Goal: Navigation & Orientation: Find specific page/section

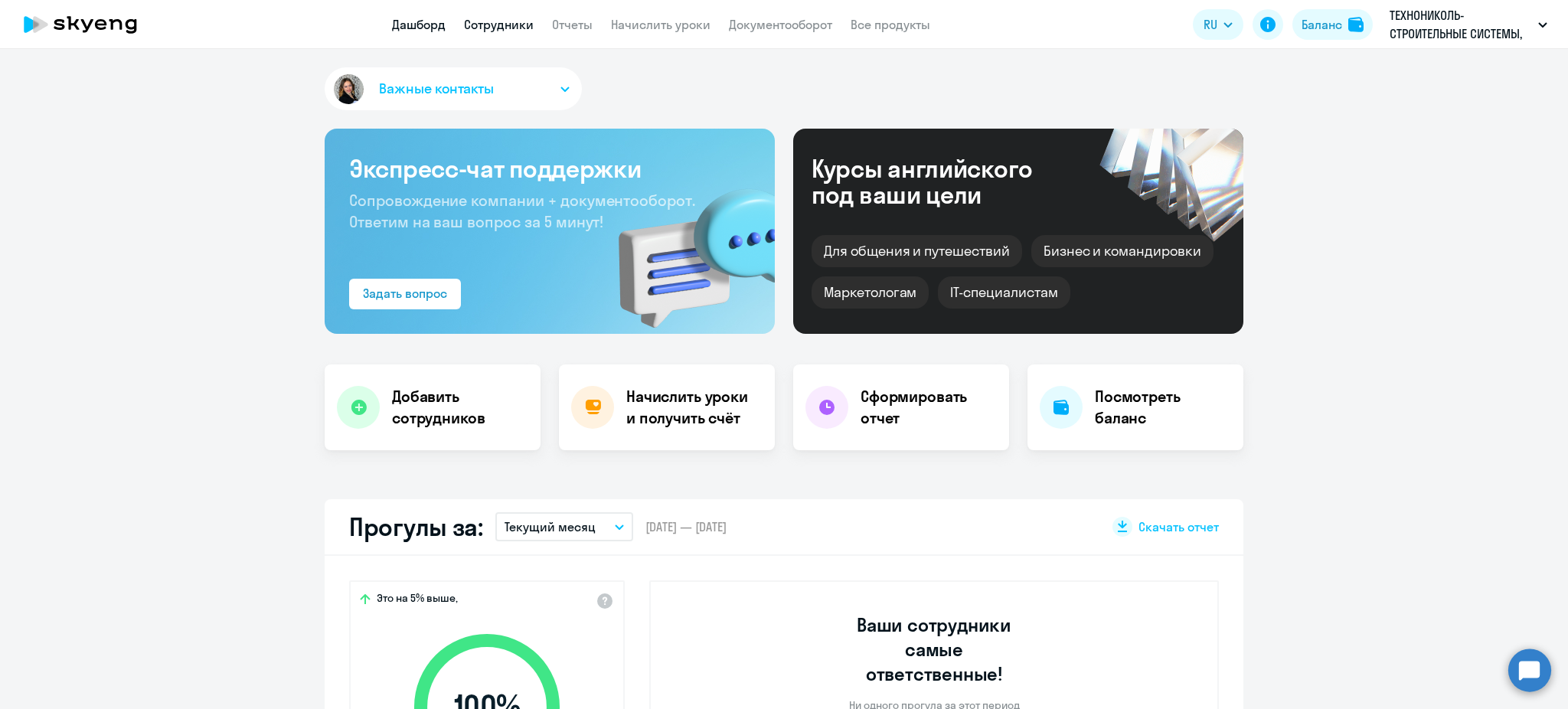
click at [493, 18] on link "Сотрудники" at bounding box center [498, 25] width 69 height 15
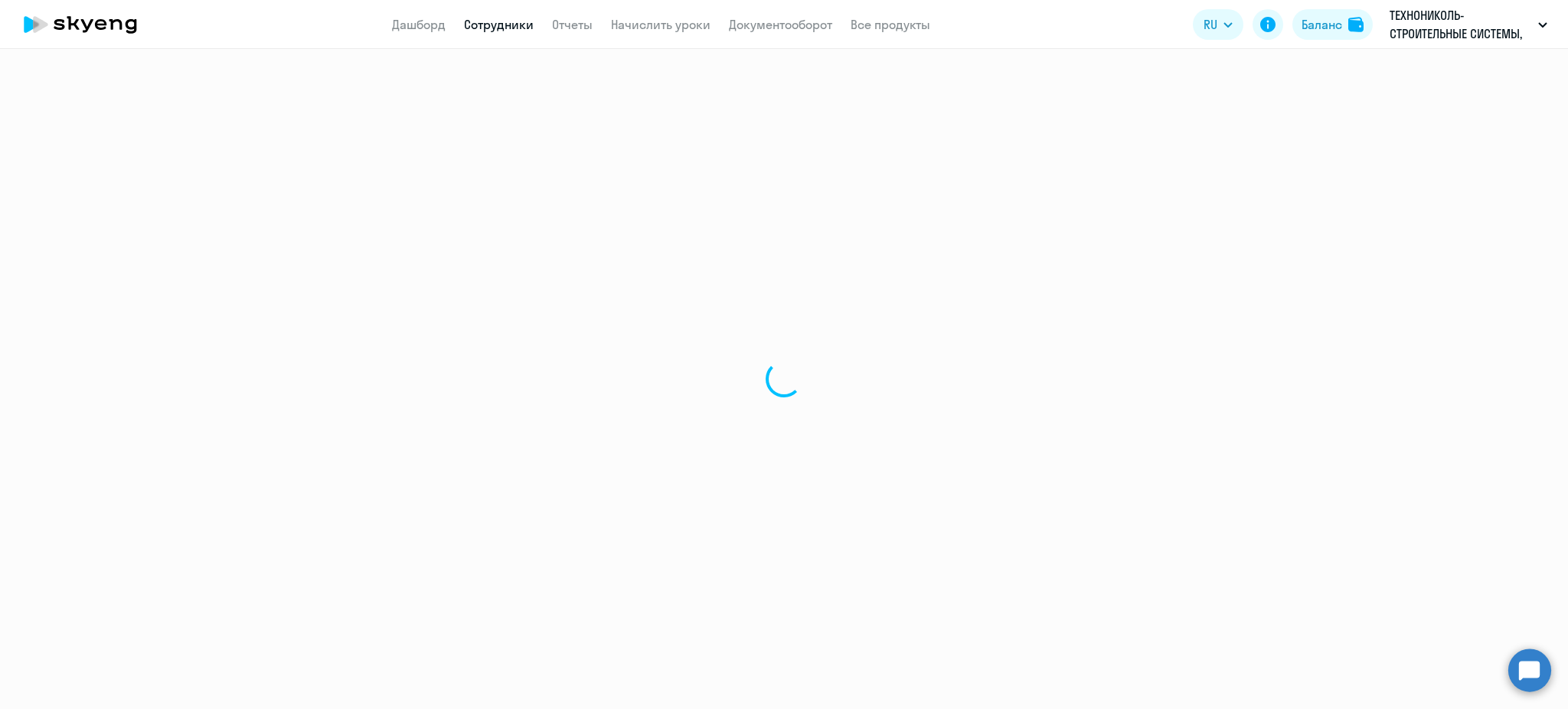
select select "30"
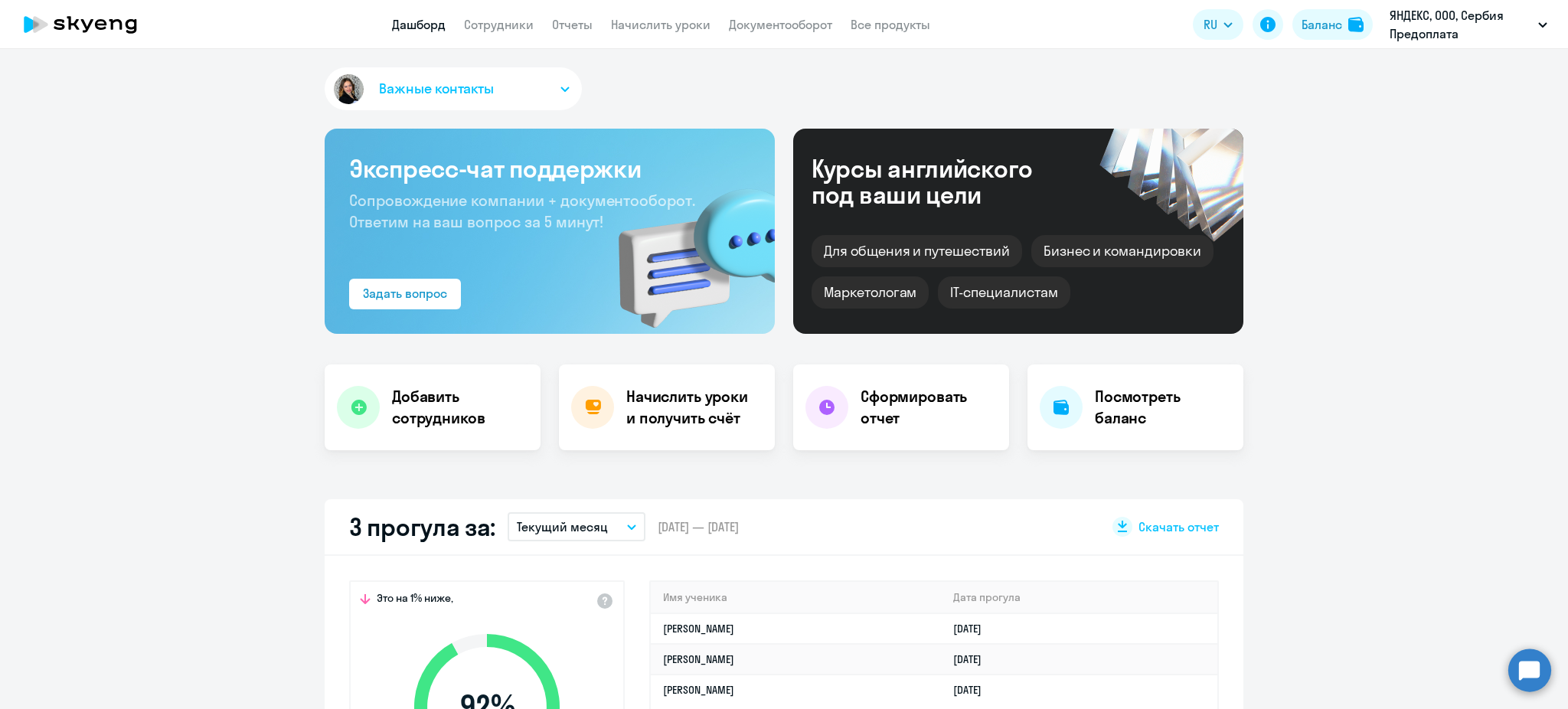
click at [479, 36] on app-header "Дашборд Сотрудники Отчеты Начислить уроки Документооборот Все продукты Дашборд …" at bounding box center [784, 24] width 1568 height 49
click at [486, 22] on link "Сотрудники" at bounding box center [498, 25] width 69 height 15
select select "30"
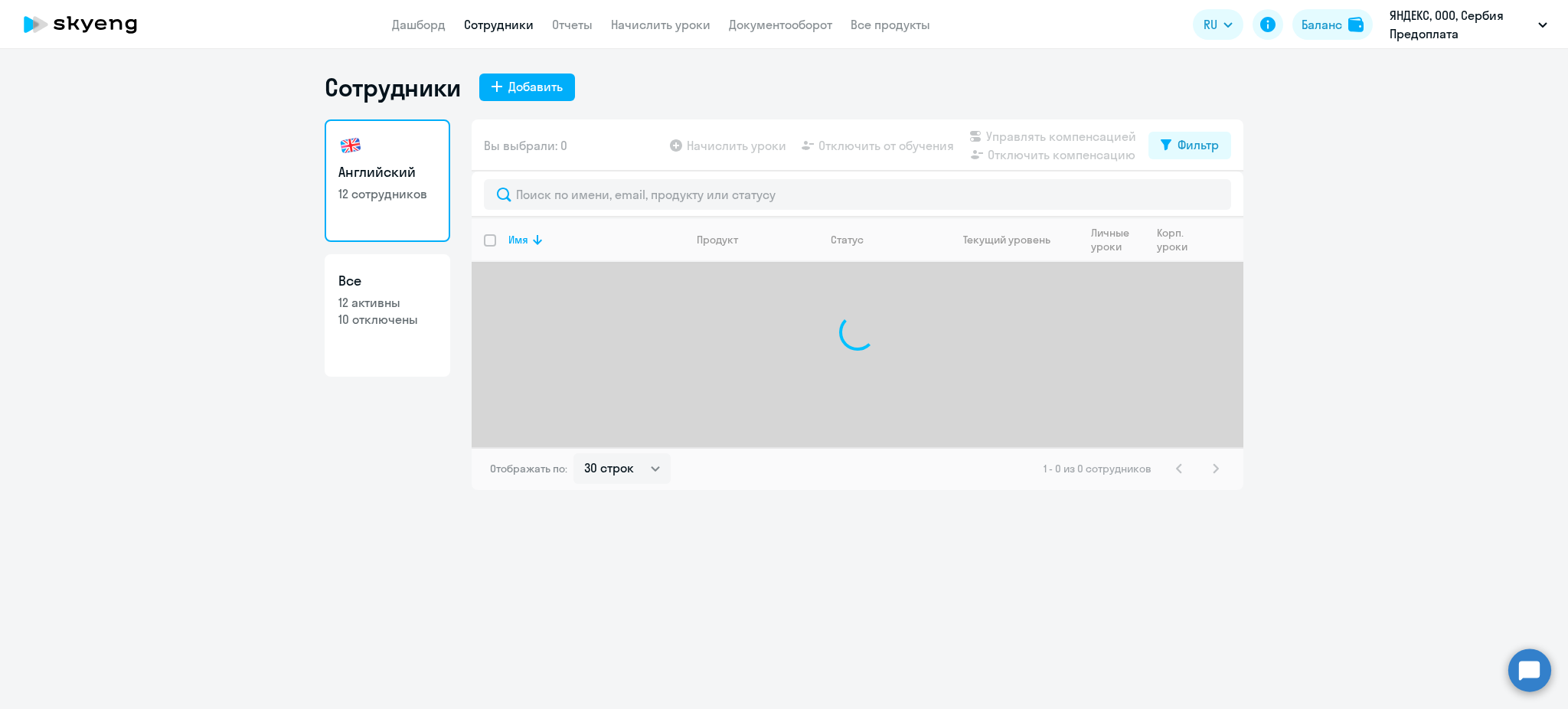
select select "30"
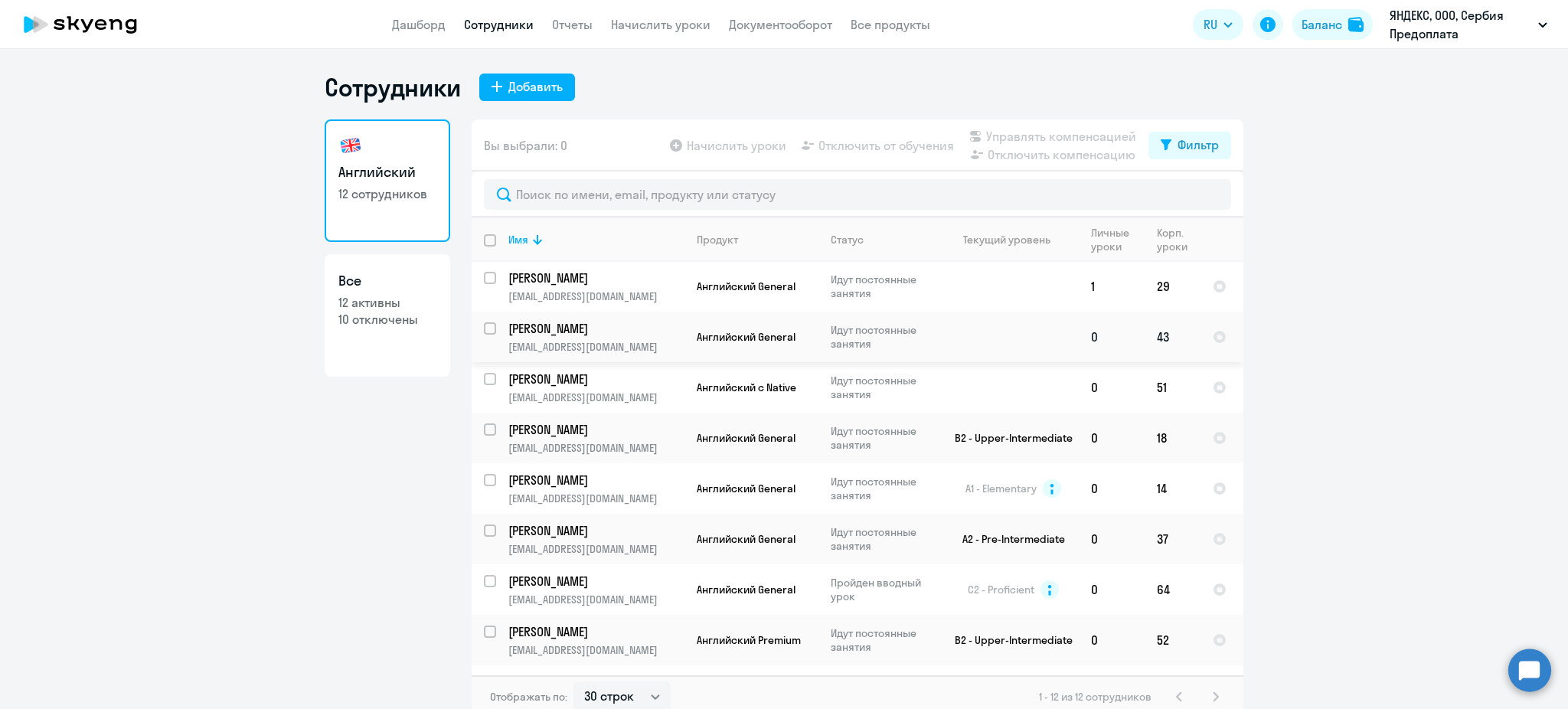
scroll to position [182, 0]
